Goal: Contribute content

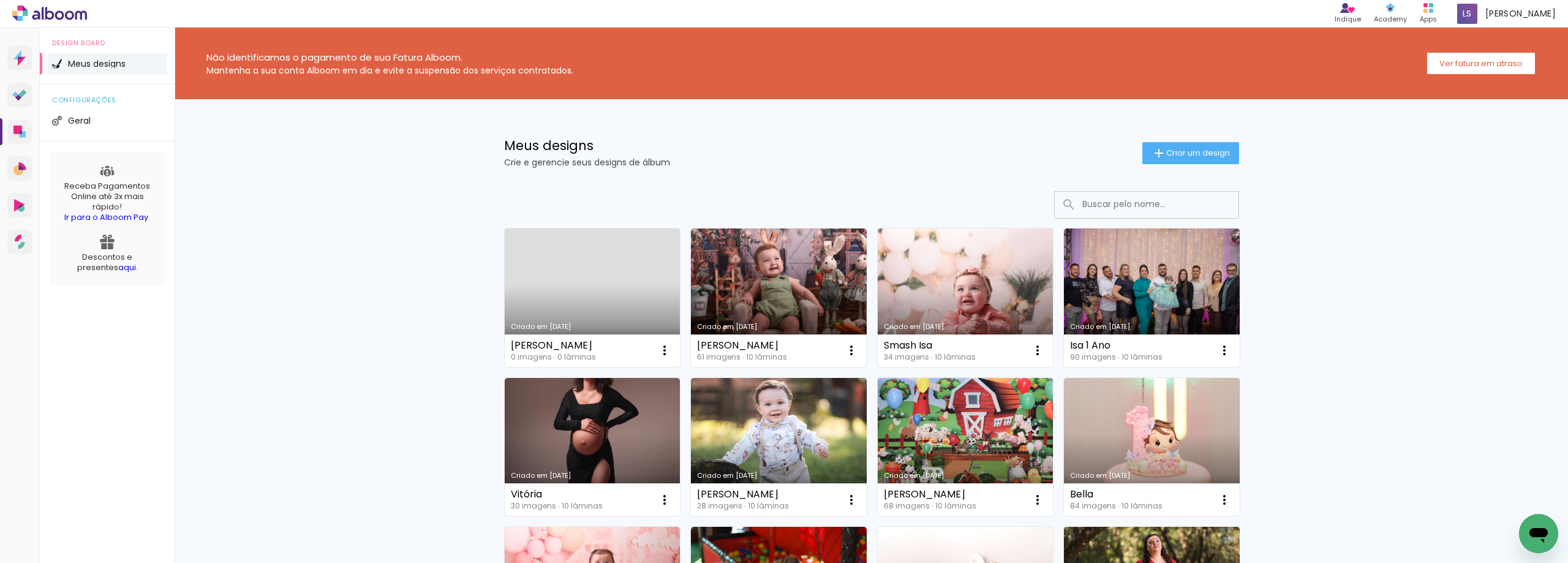
click at [630, 281] on link "Criado em [DATE]" at bounding box center [592, 297] width 176 height 138
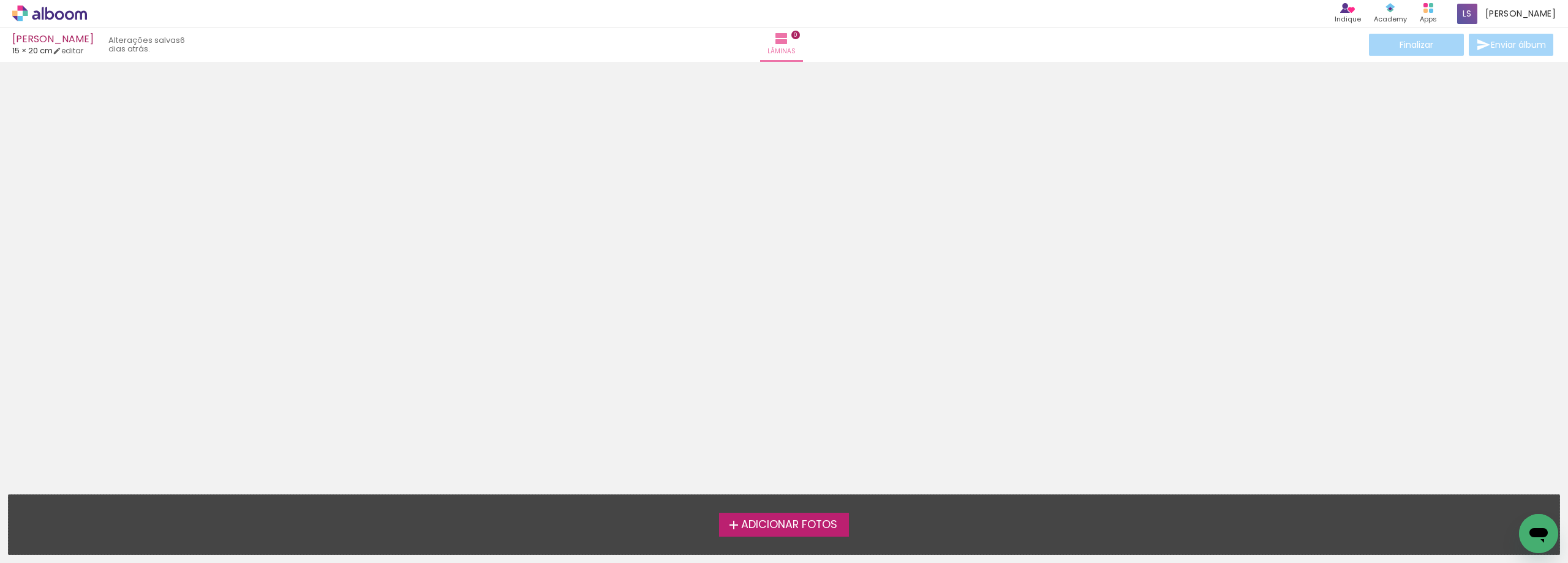
click at [805, 528] on span "Adicionar Fotos" at bounding box center [789, 525] width 96 height 11
click at [0, 0] on input "file" at bounding box center [0, 0] width 0 height 0
